Goal: Task Accomplishment & Management: Manage account settings

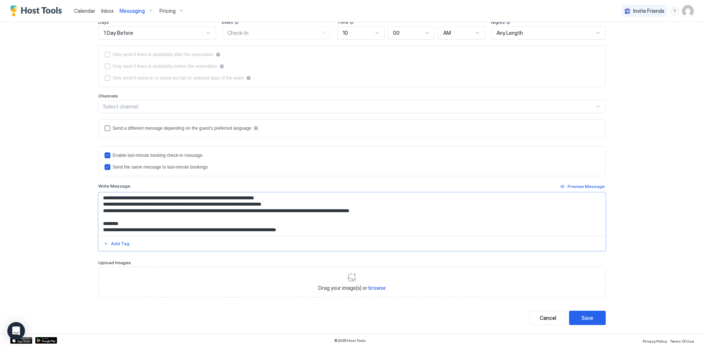
scroll to position [175, 0]
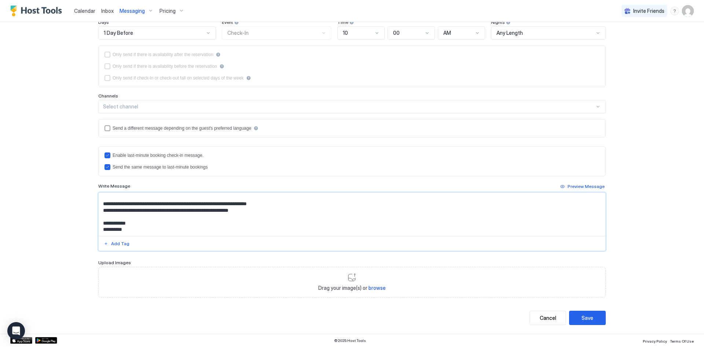
click at [119, 204] on textarea "Input Field" at bounding box center [352, 214] width 507 height 43
type textarea "**********"
click at [591, 315] on div "Save" at bounding box center [588, 318] width 12 height 8
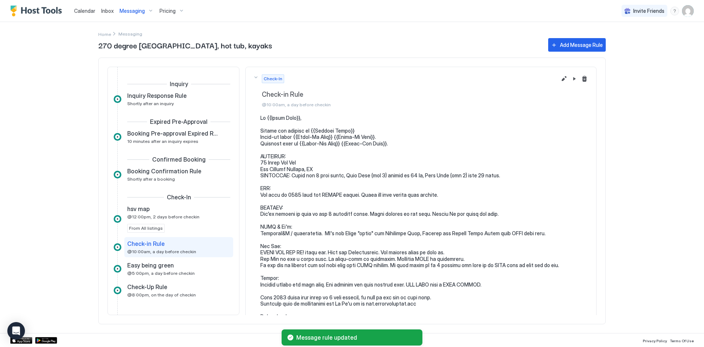
click at [165, 247] on div "Check-in Rule" at bounding box center [173, 243] width 93 height 7
click at [162, 246] on span "Check-in Rule" at bounding box center [145, 243] width 37 height 7
click at [162, 255] on div "Check-in Rule @10:00am, a day before checkin" at bounding box center [178, 247] width 109 height 20
click at [162, 251] on span "@10:00am, a day before checkin" at bounding box center [161, 251] width 69 height 5
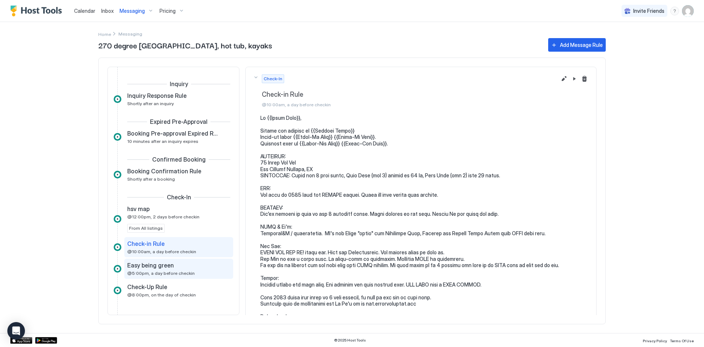
click at [161, 273] on span "@5:00pm, a day before checkin" at bounding box center [160, 273] width 67 height 5
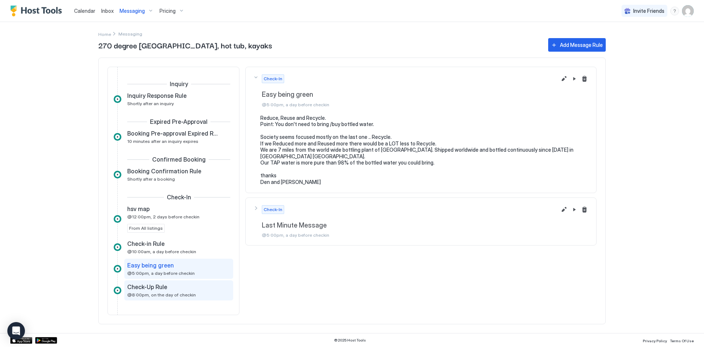
click at [160, 293] on span "@8:00pm, on the day of checkin" at bounding box center [161, 294] width 69 height 5
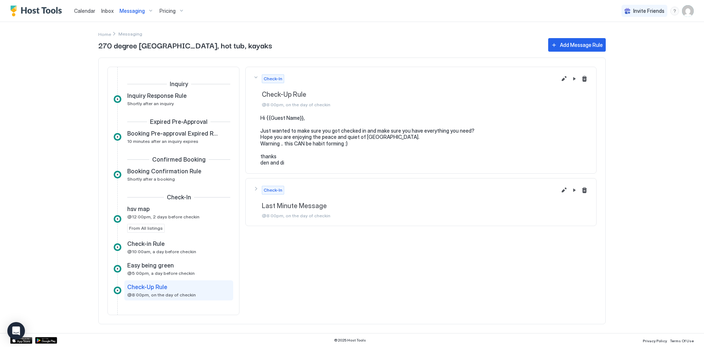
click at [130, 13] on span "Messaging" at bounding box center [132, 11] width 25 height 7
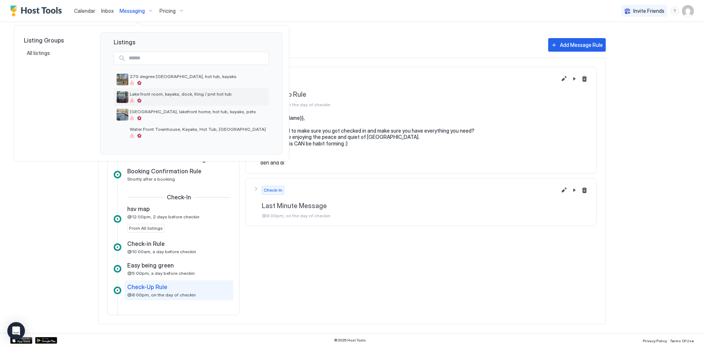
click at [186, 92] on span "Lake front room, kayaks, dock, King / prvt hot tub" at bounding box center [198, 93] width 136 height 5
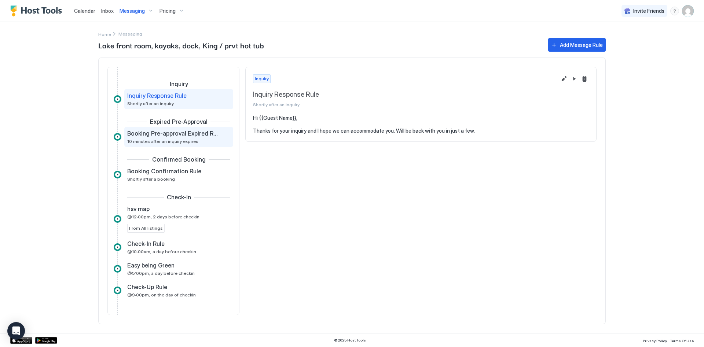
click at [177, 131] on span "Booking Pre-approval Expired Rule" at bounding box center [172, 133] width 91 height 7
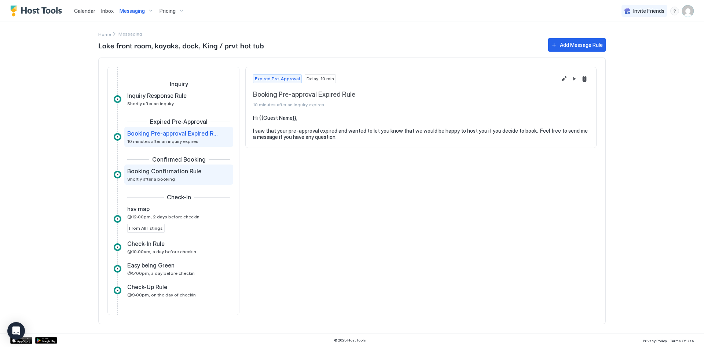
click at [176, 178] on div "Booking Confirmation Rule Shortly after a booking" at bounding box center [173, 175] width 93 height 14
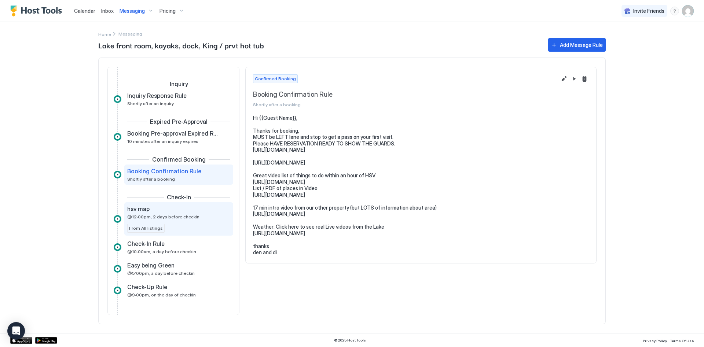
click at [170, 214] on span "@12:00pm, 2 days before checkin" at bounding box center [163, 216] width 72 height 5
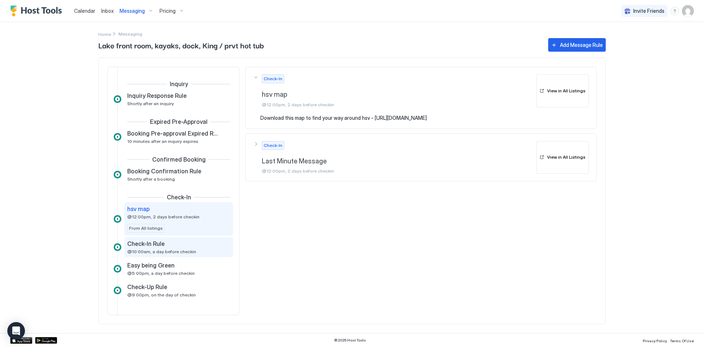
click at [168, 241] on div "Check-In Rule" at bounding box center [173, 243] width 93 height 7
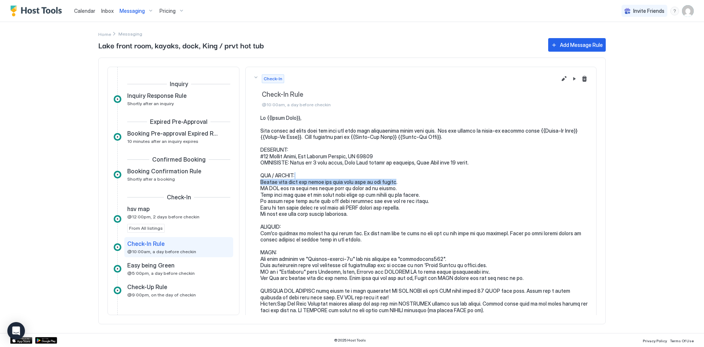
drag, startPoint x: 406, startPoint y: 179, endPoint x: 395, endPoint y: 183, distance: 12.2
click at [396, 182] on pre at bounding box center [424, 227] width 329 height 225
click at [394, 185] on pre at bounding box center [424, 227] width 329 height 225
drag, startPoint x: 375, startPoint y: 182, endPoint x: 407, endPoint y: 182, distance: 31.9
click at [407, 183] on pre at bounding box center [424, 227] width 329 height 225
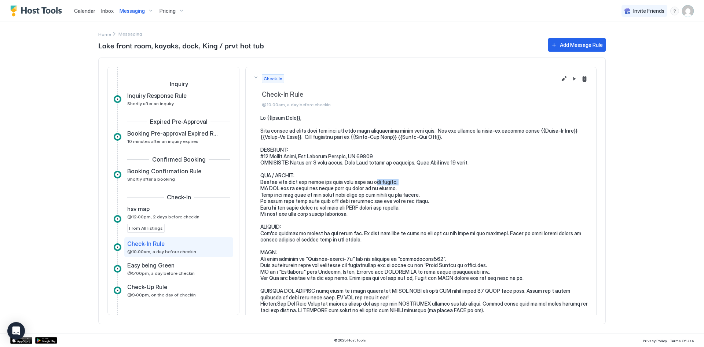
click at [564, 84] on div "Check-In Check-In Rule @10:00am, a day before checkin" at bounding box center [421, 90] width 336 height 33
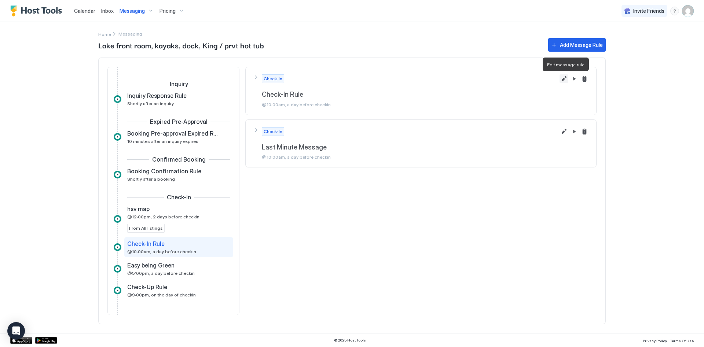
click at [562, 82] on button "Edit message rule" at bounding box center [564, 78] width 9 height 9
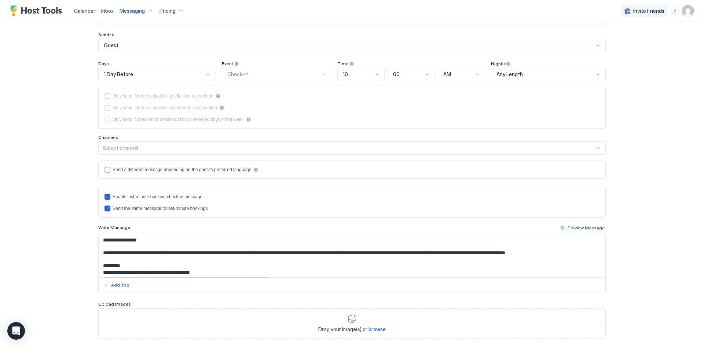
scroll to position [97, 0]
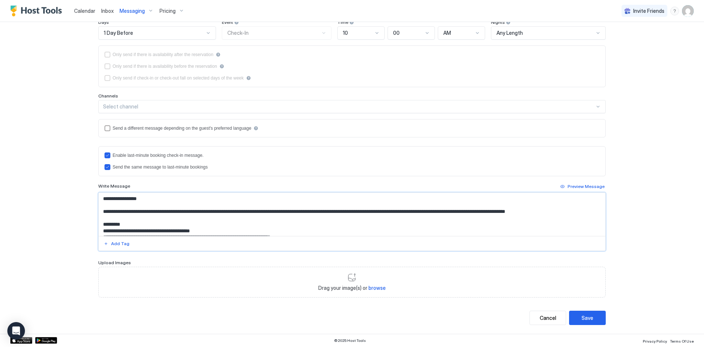
click at [144, 223] on textarea "Input Field" at bounding box center [352, 214] width 507 height 43
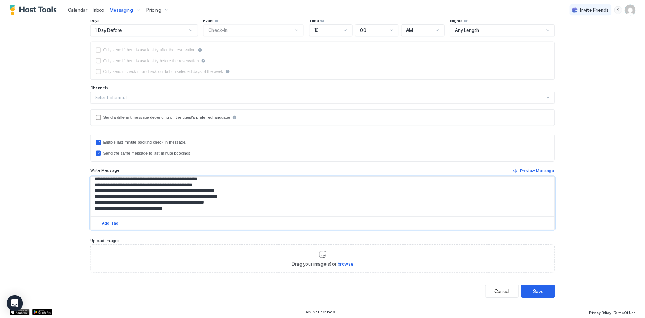
scroll to position [78, 0]
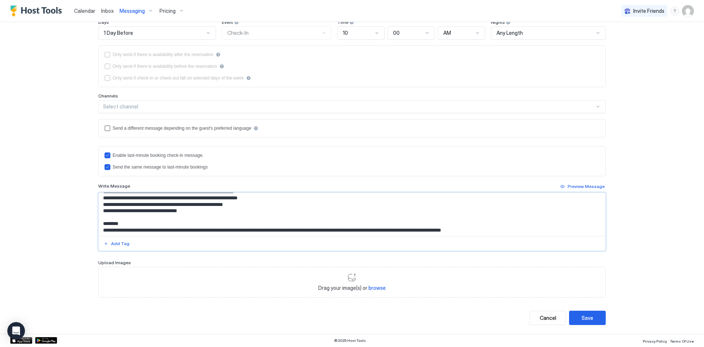
click at [245, 215] on textarea "Input Field" at bounding box center [352, 214] width 507 height 43
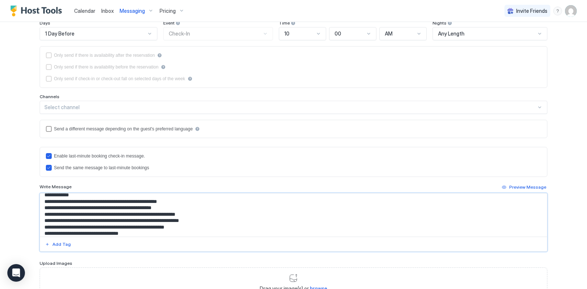
scroll to position [38, 0]
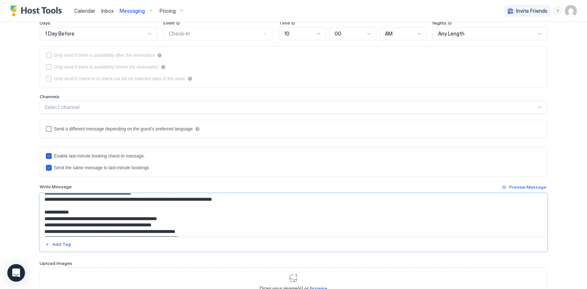
drag, startPoint x: 184, startPoint y: 225, endPoint x: 156, endPoint y: 227, distance: 28.3
click at [156, 227] on textarea "Input Field" at bounding box center [293, 215] width 507 height 43
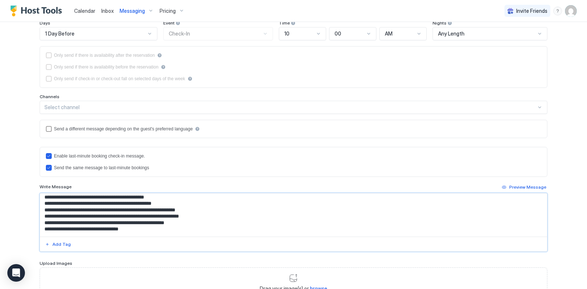
scroll to position [78, 0]
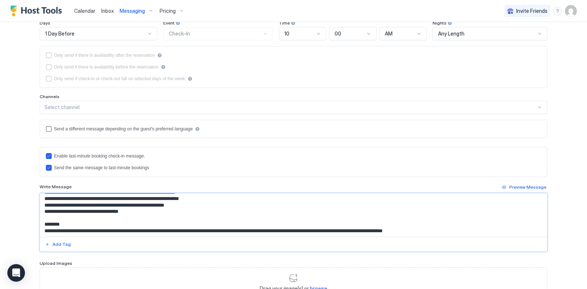
drag, startPoint x: 202, startPoint y: 200, endPoint x: 44, endPoint y: 201, distance: 157.7
click at [44, 201] on textarea "Input Field" at bounding box center [293, 215] width 507 height 43
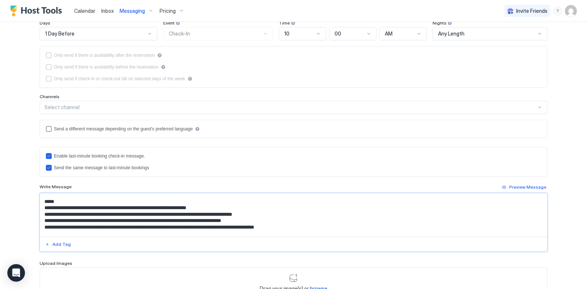
scroll to position [126, 0]
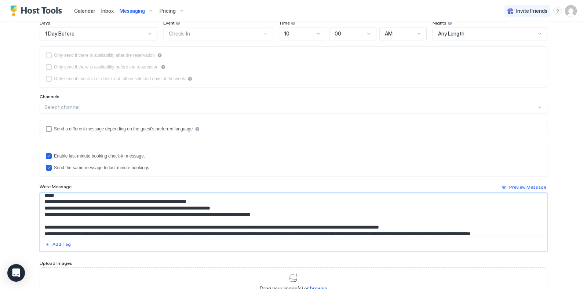
paste textarea "**********"
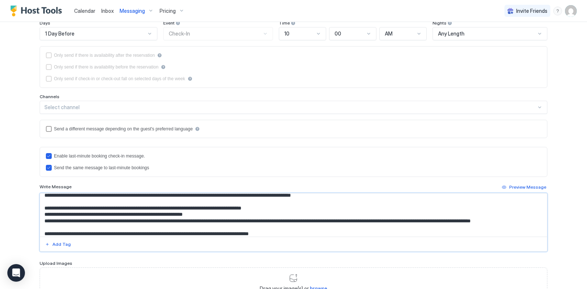
scroll to position [171, 0]
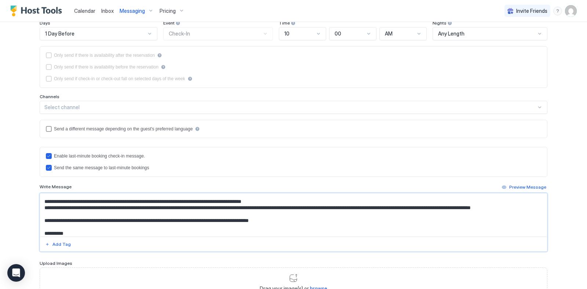
click at [265, 215] on textarea "Input Field" at bounding box center [293, 215] width 507 height 43
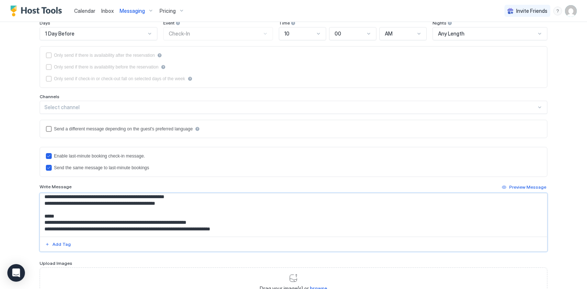
scroll to position [155, 0]
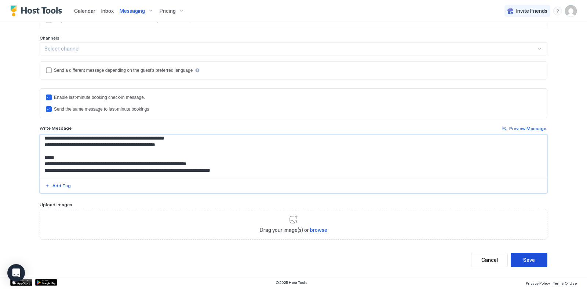
type textarea "**********"
click at [533, 259] on div "Save" at bounding box center [529, 260] width 12 height 8
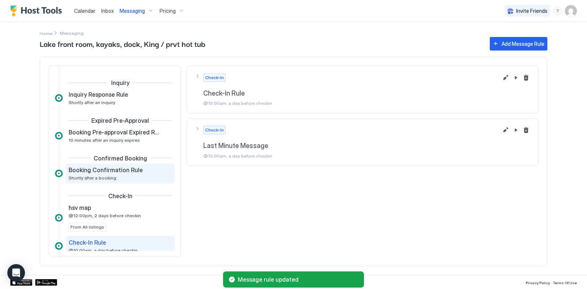
scroll to position [145, 0]
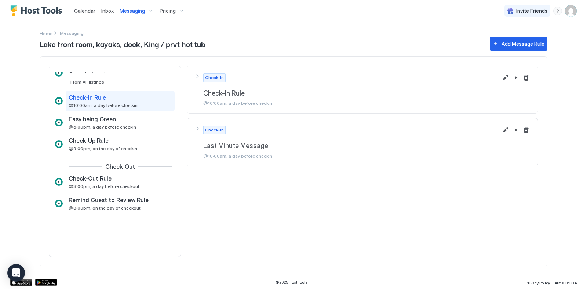
click at [139, 12] on span "Messaging" at bounding box center [132, 11] width 25 height 7
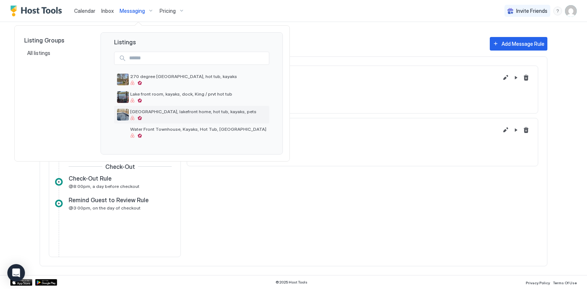
click at [156, 115] on div "[GEOGRAPHIC_DATA], lakefront home, hot tub, kayaks, pets" at bounding box center [198, 114] width 136 height 11
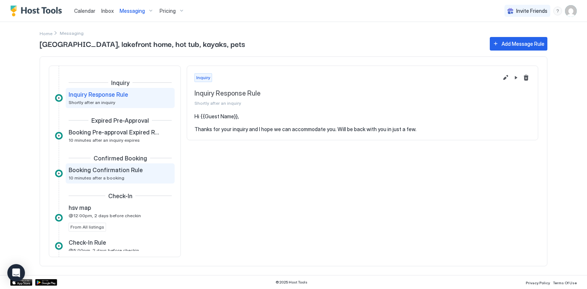
scroll to position [61, 0]
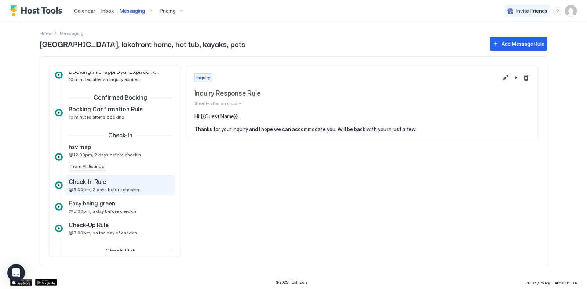
click at [100, 184] on span "Check-In Rule" at bounding box center [87, 181] width 37 height 7
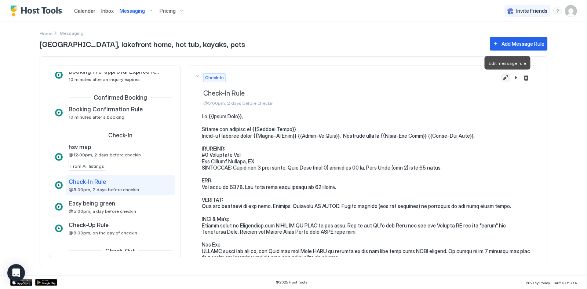
click at [504, 81] on button "Edit message rule" at bounding box center [505, 77] width 9 height 9
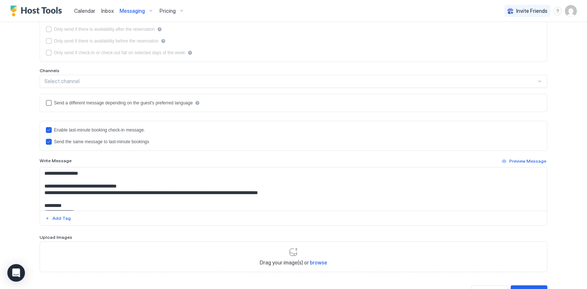
scroll to position [155, 0]
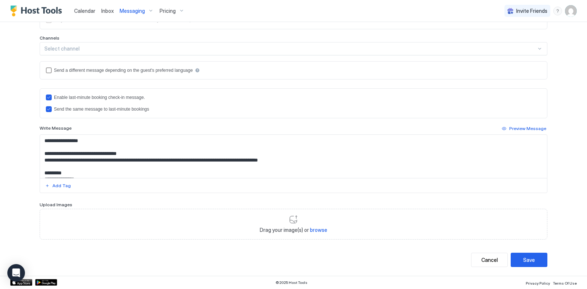
click at [208, 157] on textarea "Input Field" at bounding box center [293, 156] width 507 height 43
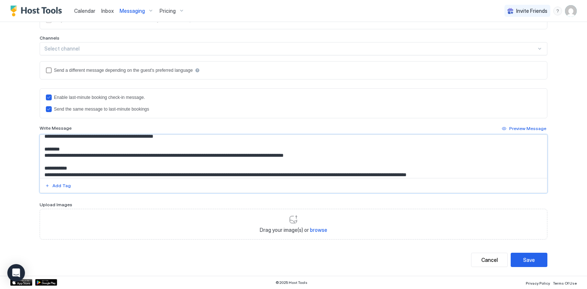
scroll to position [81, 0]
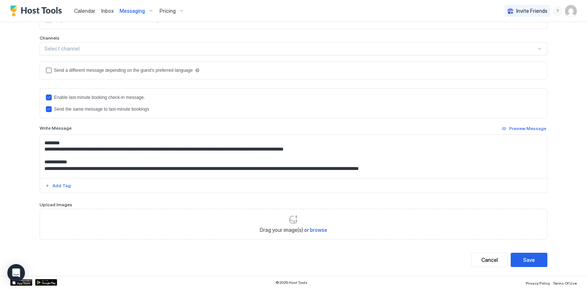
click at [118, 186] on div at bounding box center [293, 185] width 507 height 15
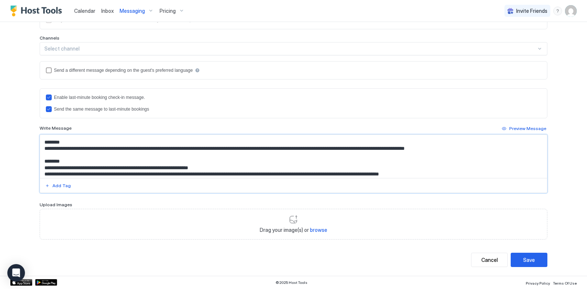
drag, startPoint x: 45, startPoint y: 149, endPoint x: 58, endPoint y: 149, distance: 13.2
click at [58, 149] on textarea "Input Field" at bounding box center [293, 156] width 507 height 43
drag, startPoint x: 45, startPoint y: 142, endPoint x: 132, endPoint y: 150, distance: 88.0
click at [132, 150] on textarea "Input Field" at bounding box center [293, 156] width 507 height 43
click at [131, 150] on textarea "Input Field" at bounding box center [293, 156] width 507 height 43
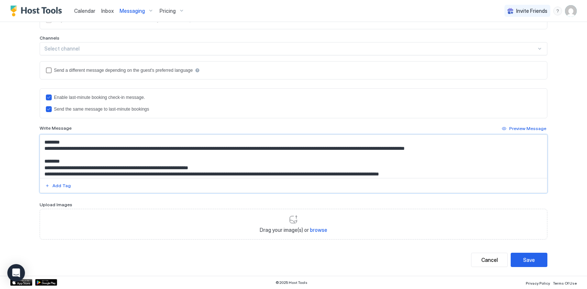
drag, startPoint x: 45, startPoint y: 142, endPoint x: 60, endPoint y: 154, distance: 19.4
click at [60, 154] on textarea "Input Field" at bounding box center [293, 156] width 507 height 43
paste textarea "**********"
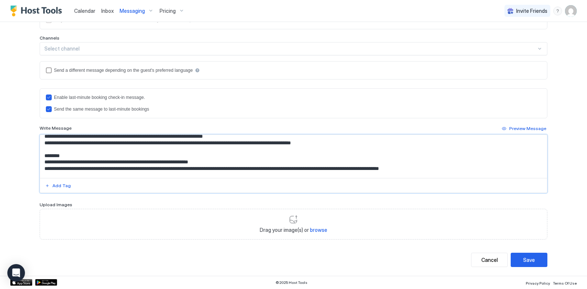
scroll to position [152, 0]
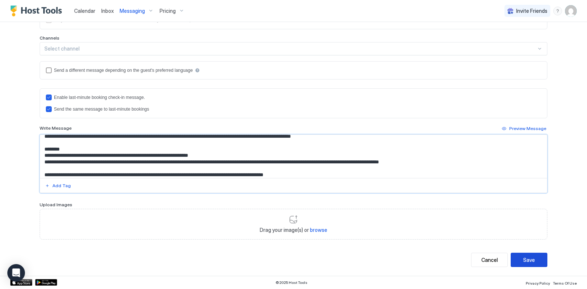
type textarea "**********"
click at [522, 261] on button "Save" at bounding box center [528, 260] width 37 height 14
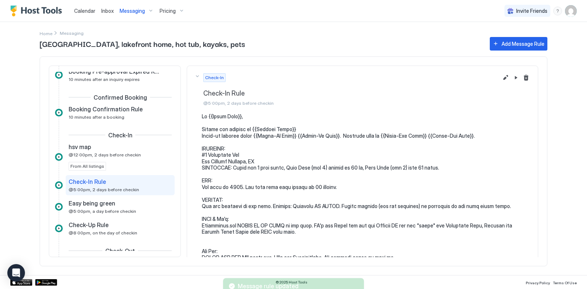
scroll to position [0, 0]
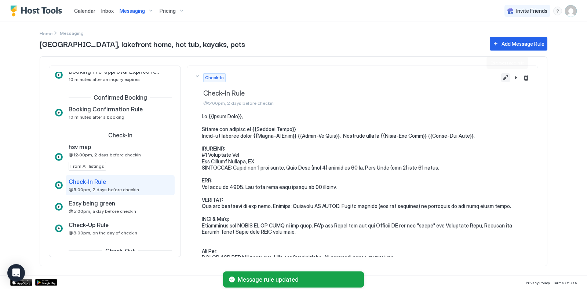
click at [505, 77] on button "Edit message rule" at bounding box center [505, 77] width 9 height 9
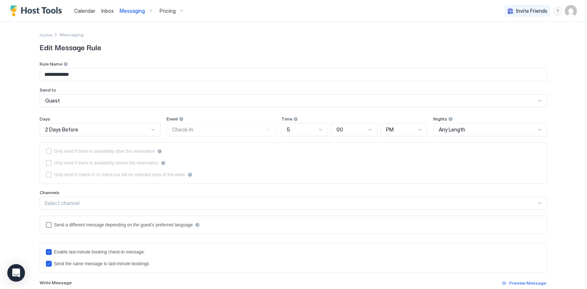
click at [126, 14] on span "Messaging" at bounding box center [132, 11] width 25 height 7
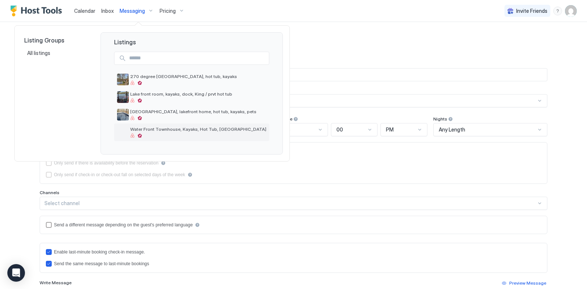
click at [156, 133] on div "Water Front Townhouse, Kayaks, Hot Tub, [GEOGRAPHIC_DATA]" at bounding box center [198, 131] width 136 height 11
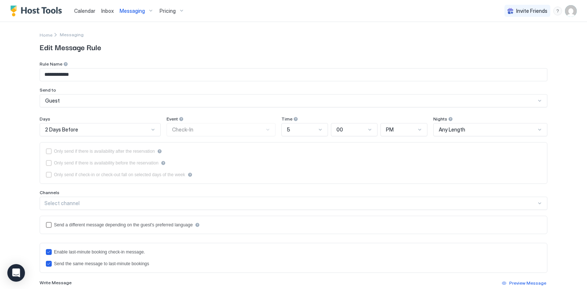
click at [130, 12] on span "Messaging" at bounding box center [132, 11] width 25 height 7
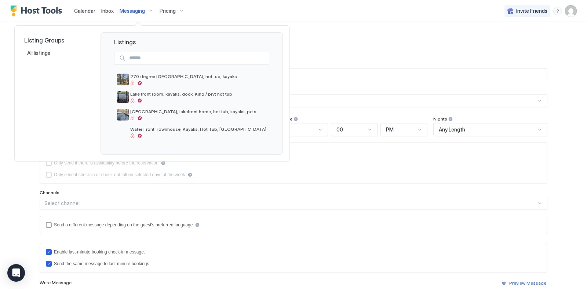
click at [362, 236] on div at bounding box center [293, 144] width 587 height 289
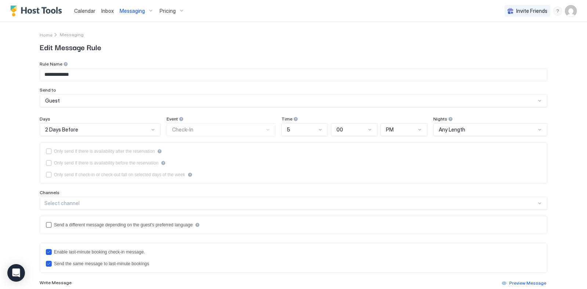
scroll to position [155, 0]
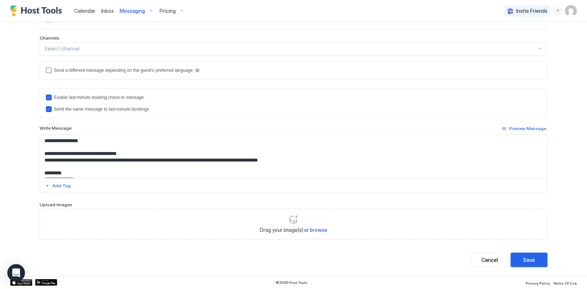
click at [525, 263] on div "Save" at bounding box center [529, 260] width 12 height 8
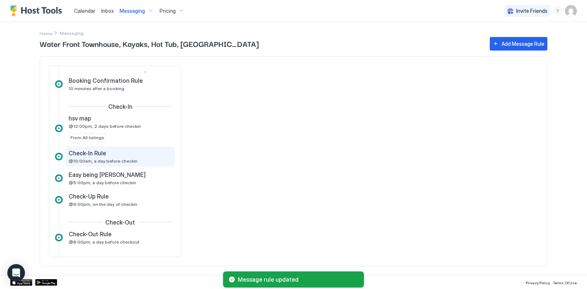
scroll to position [141, 0]
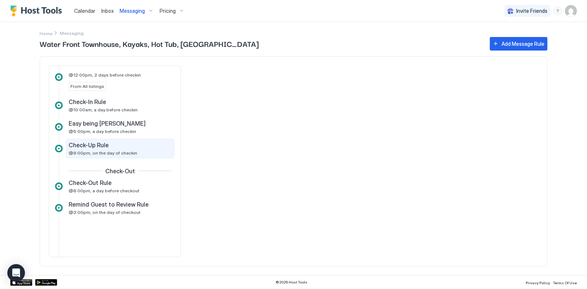
click at [103, 146] on span "Check-Up Rule" at bounding box center [89, 145] width 40 height 7
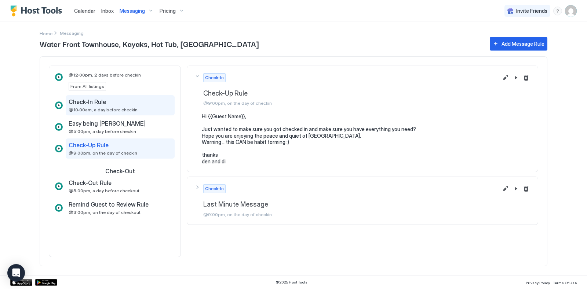
click at [98, 104] on span "Check-In Rule" at bounding box center [87, 101] width 37 height 7
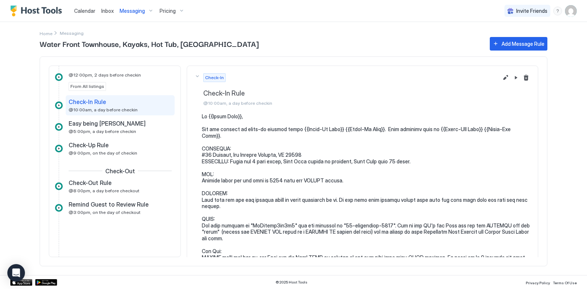
click at [338, 181] on pre at bounding box center [366, 222] width 329 height 218
click at [505, 74] on button "Edit message rule" at bounding box center [505, 77] width 9 height 9
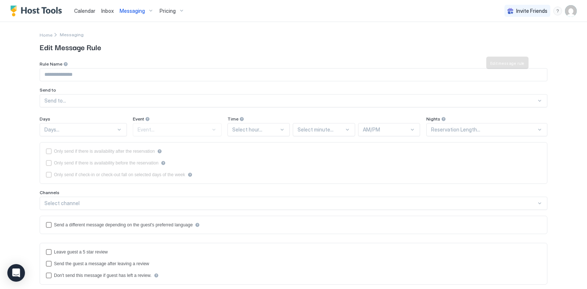
type input "**********"
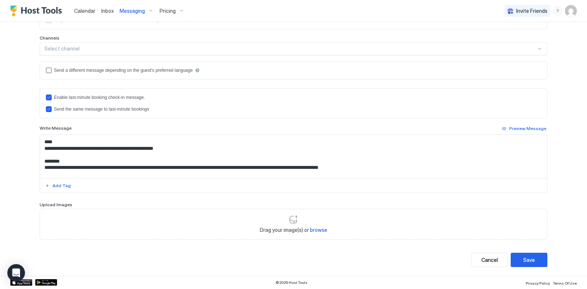
scroll to position [39, 0]
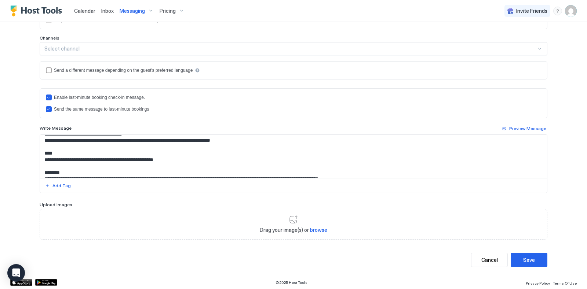
click at [77, 159] on textarea "Input Field" at bounding box center [293, 156] width 507 height 43
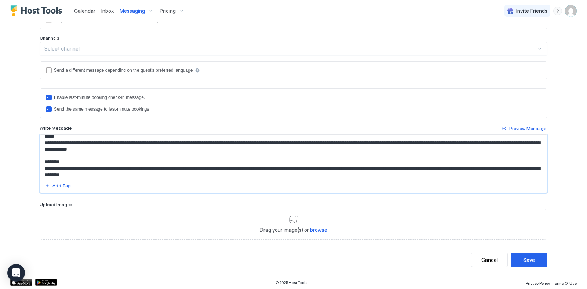
scroll to position [101, 0]
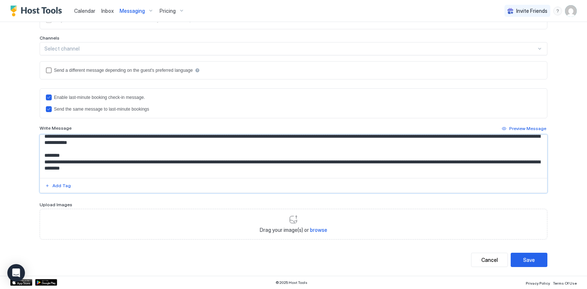
paste textarea "**********"
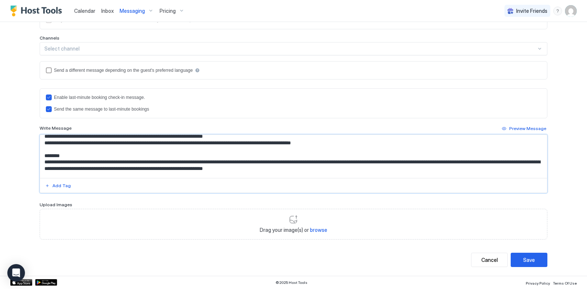
scroll to position [139, 0]
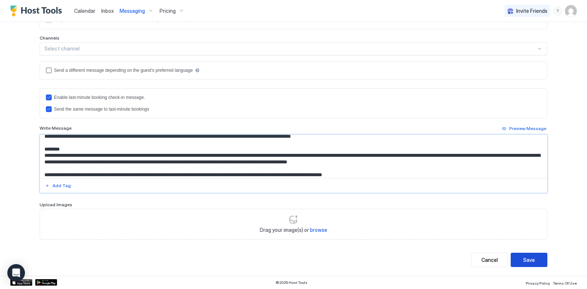
type textarea "**********"
click at [524, 261] on div "Save" at bounding box center [529, 260] width 12 height 8
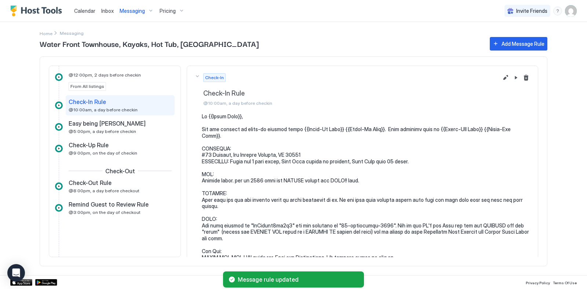
click at [126, 8] on span "Messaging" at bounding box center [132, 11] width 25 height 7
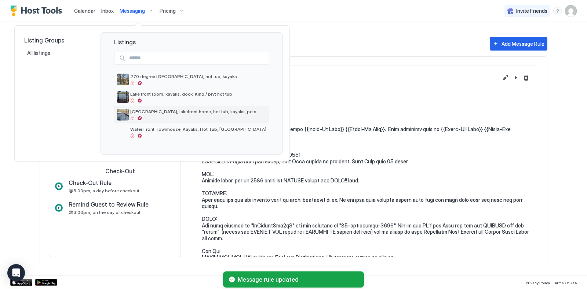
click at [151, 110] on span "[GEOGRAPHIC_DATA], lakefront home, hot tub, kayaks, pets" at bounding box center [198, 111] width 136 height 5
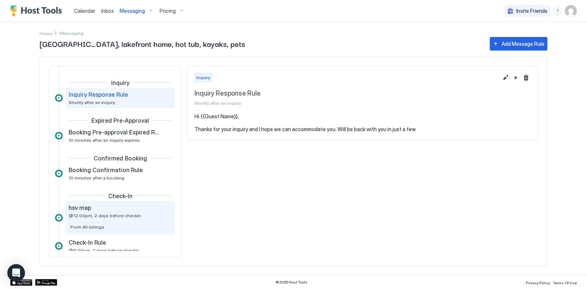
scroll to position [122, 0]
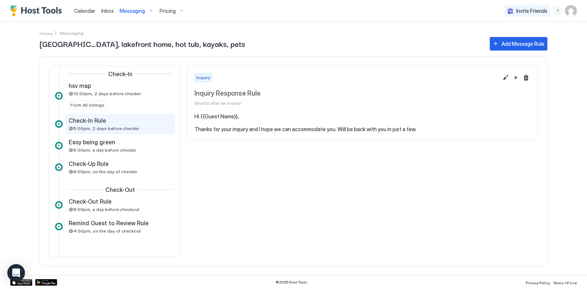
click at [100, 120] on span "Check-In Rule" at bounding box center [87, 120] width 37 height 7
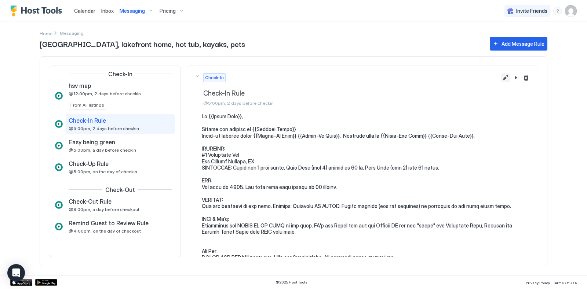
click at [504, 78] on button "Edit message rule" at bounding box center [505, 77] width 9 height 9
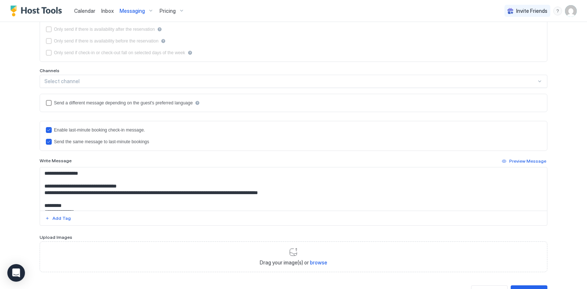
scroll to position [155, 0]
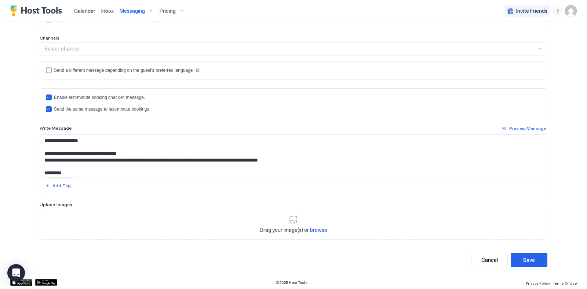
click at [174, 162] on textarea "Input Field" at bounding box center [293, 156] width 507 height 43
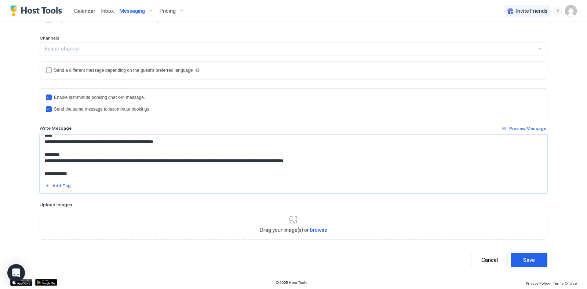
scroll to position [109, 0]
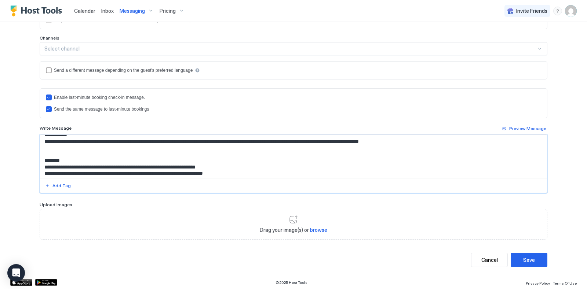
drag, startPoint x: 148, startPoint y: 142, endPoint x: 43, endPoint y: 142, distance: 104.5
click at [43, 142] on textarea "Input Field" at bounding box center [293, 156] width 507 height 43
type textarea "**********"
click at [141, 183] on div at bounding box center [293, 185] width 507 height 15
click at [520, 259] on button "Save" at bounding box center [528, 260] width 37 height 14
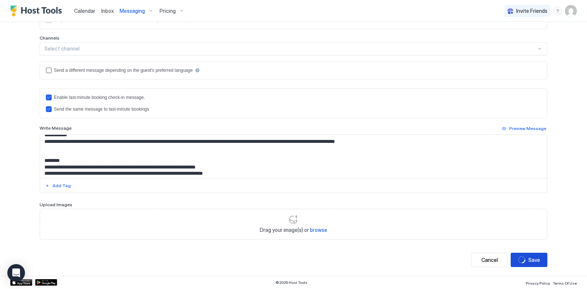
scroll to position [0, 0]
